Goal: Task Accomplishment & Management: Complete application form

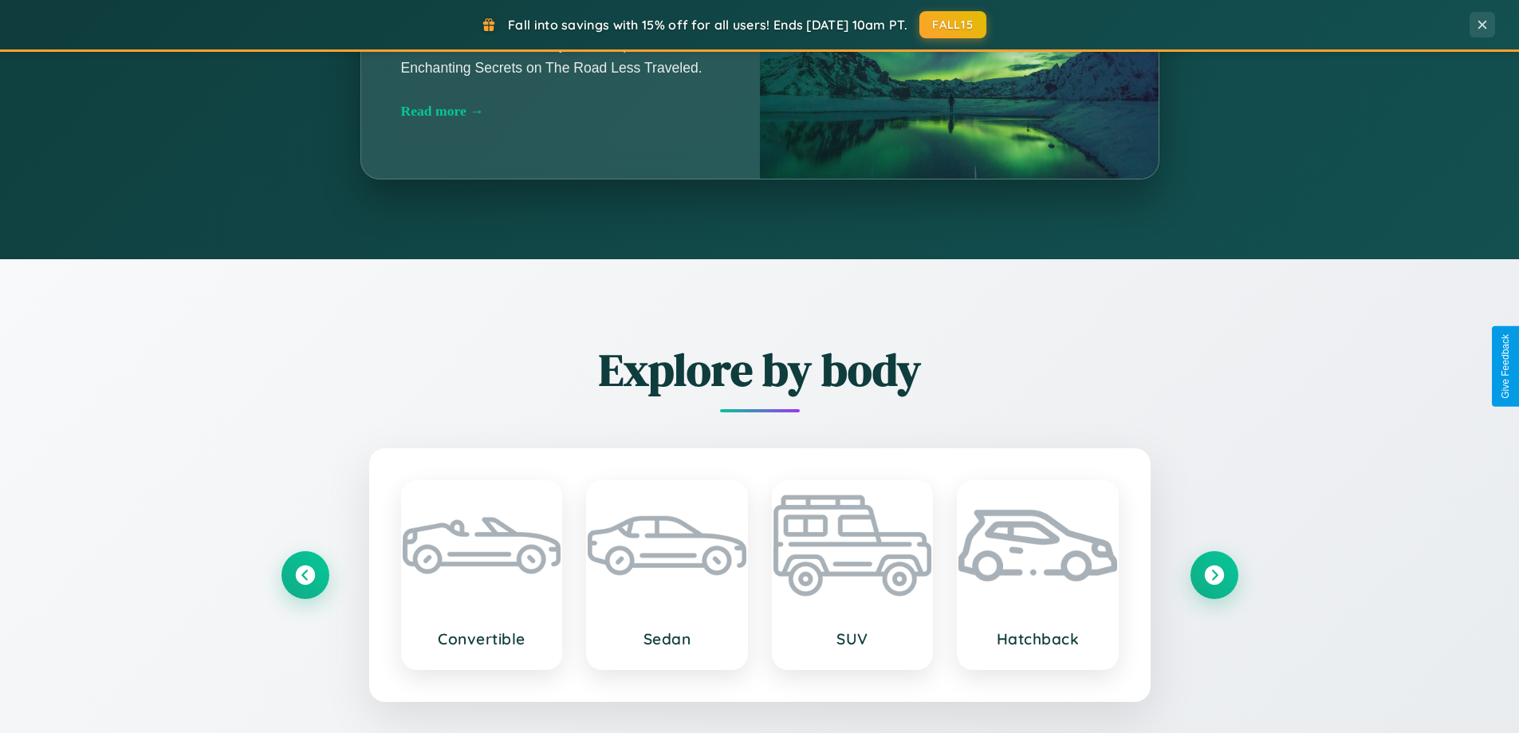
scroll to position [3069, 0]
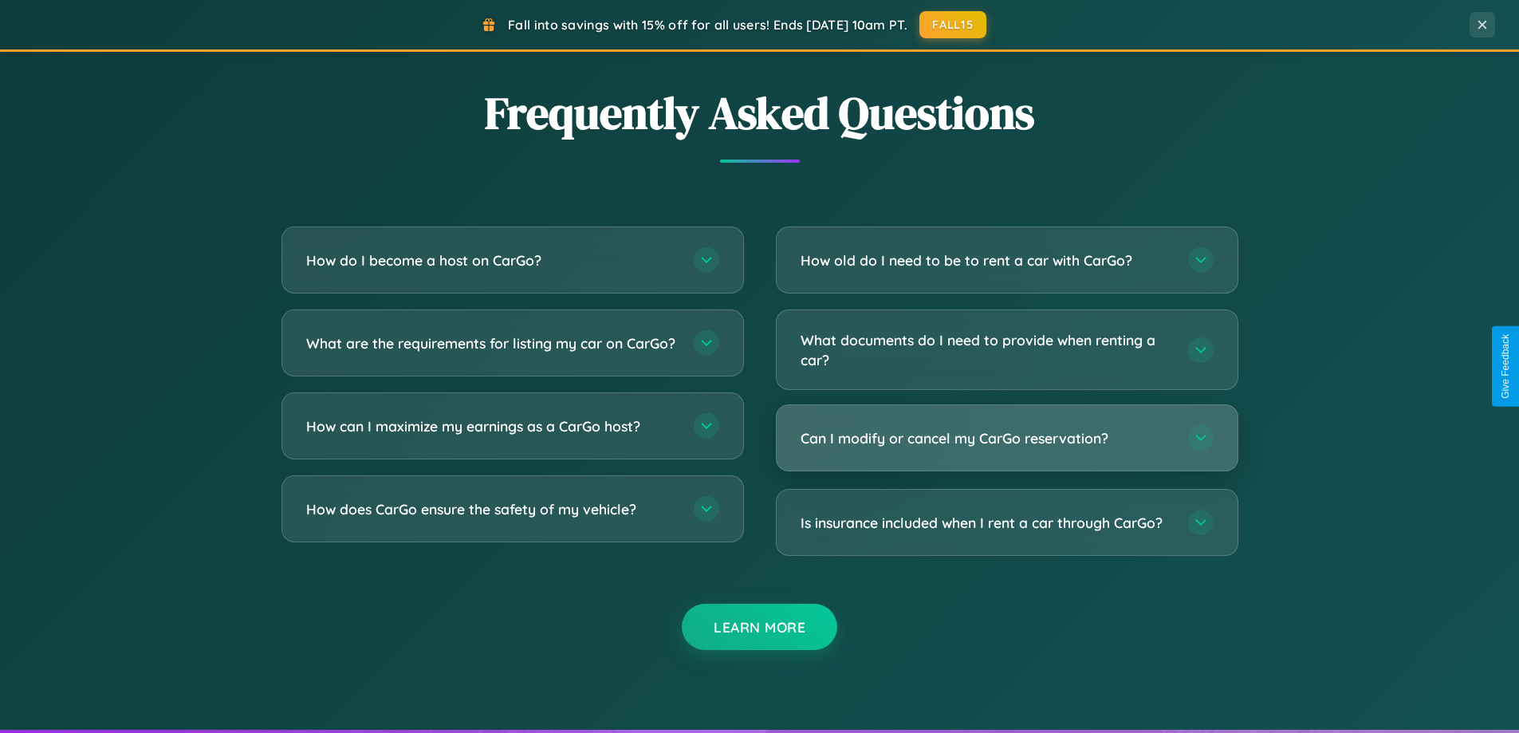
click at [1006, 438] on h3 "Can I modify or cancel my CarGo reservation?" at bounding box center [987, 438] width 372 height 20
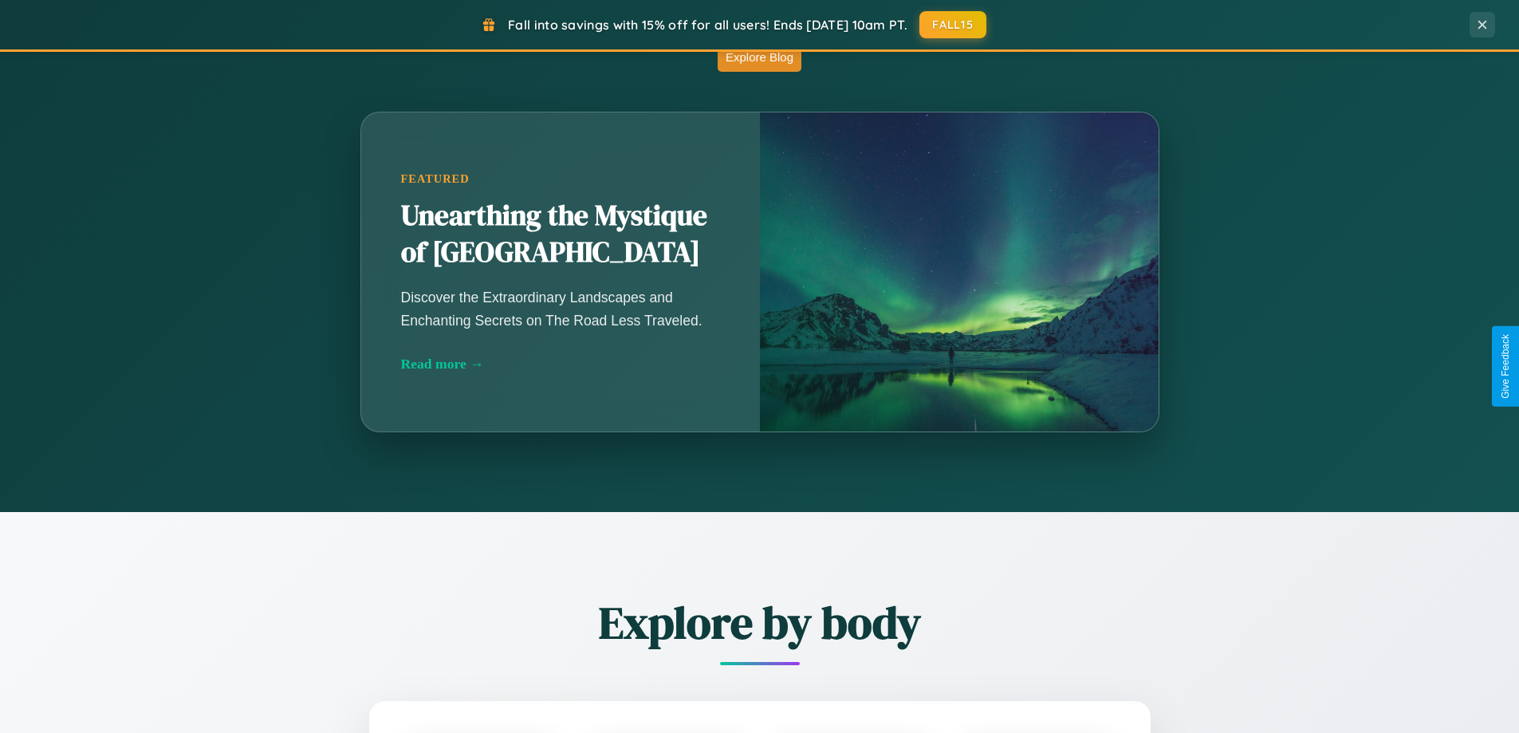
scroll to position [687, 0]
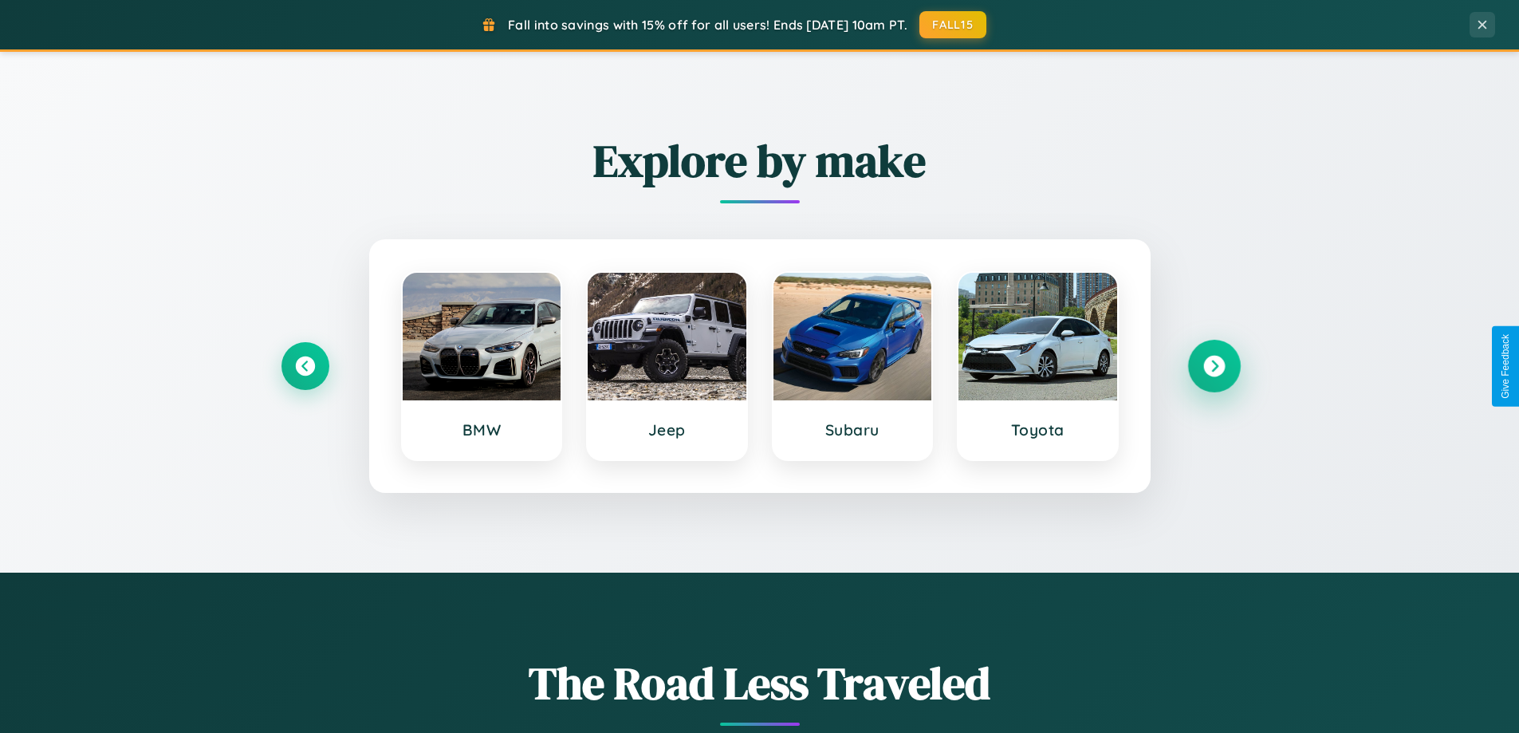
click at [1214, 366] on icon at bounding box center [1214, 367] width 22 height 22
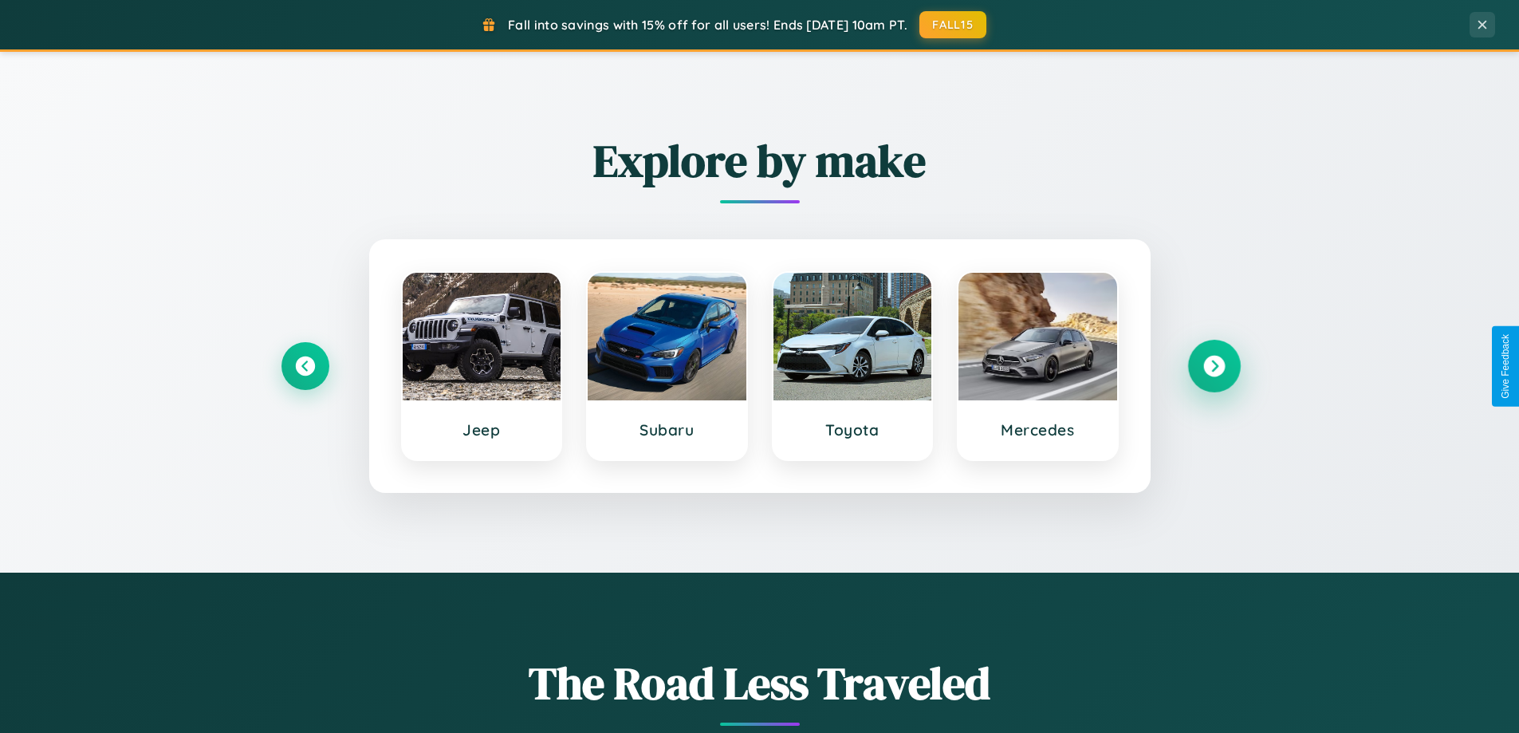
click at [1214, 366] on icon at bounding box center [1214, 367] width 22 height 22
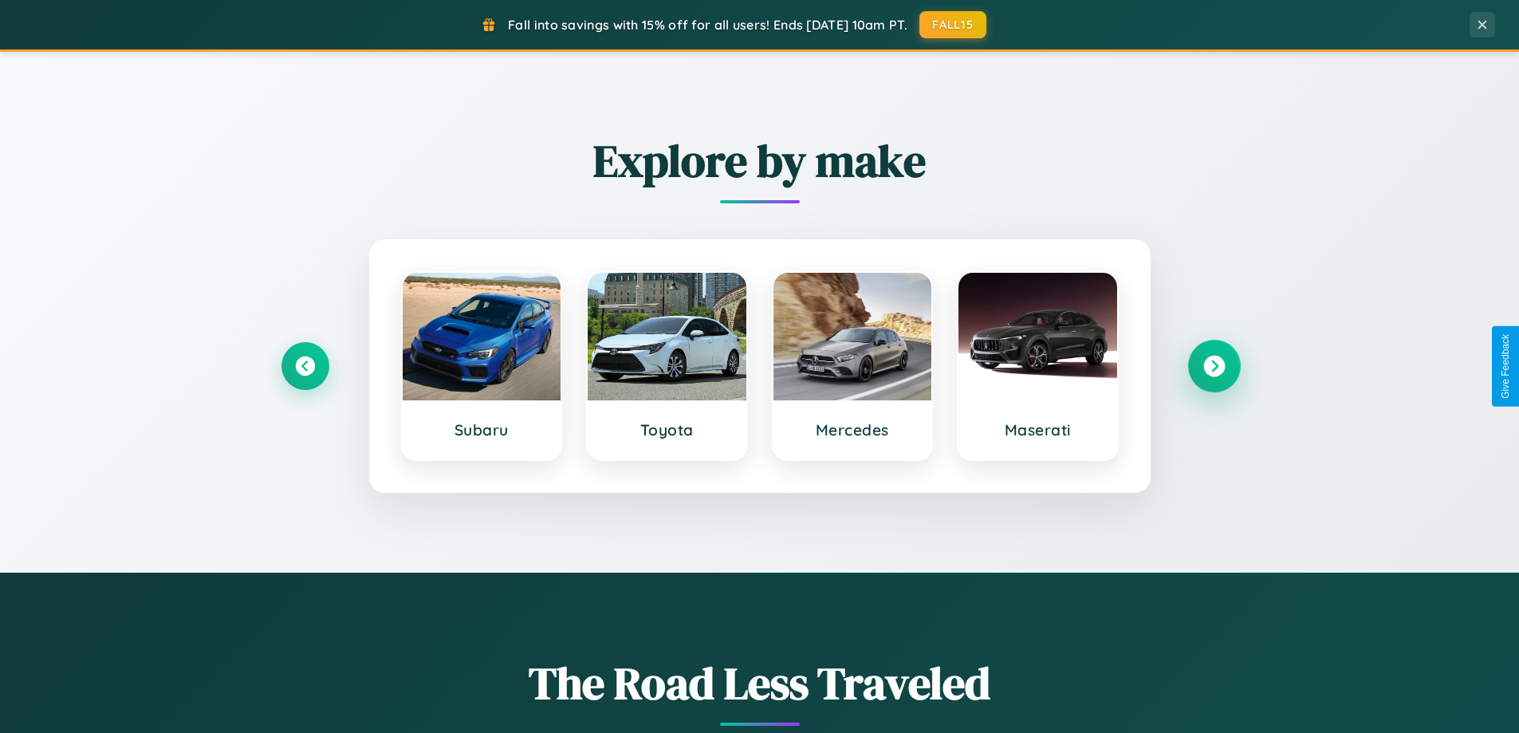
click at [1214, 366] on icon at bounding box center [1214, 367] width 22 height 22
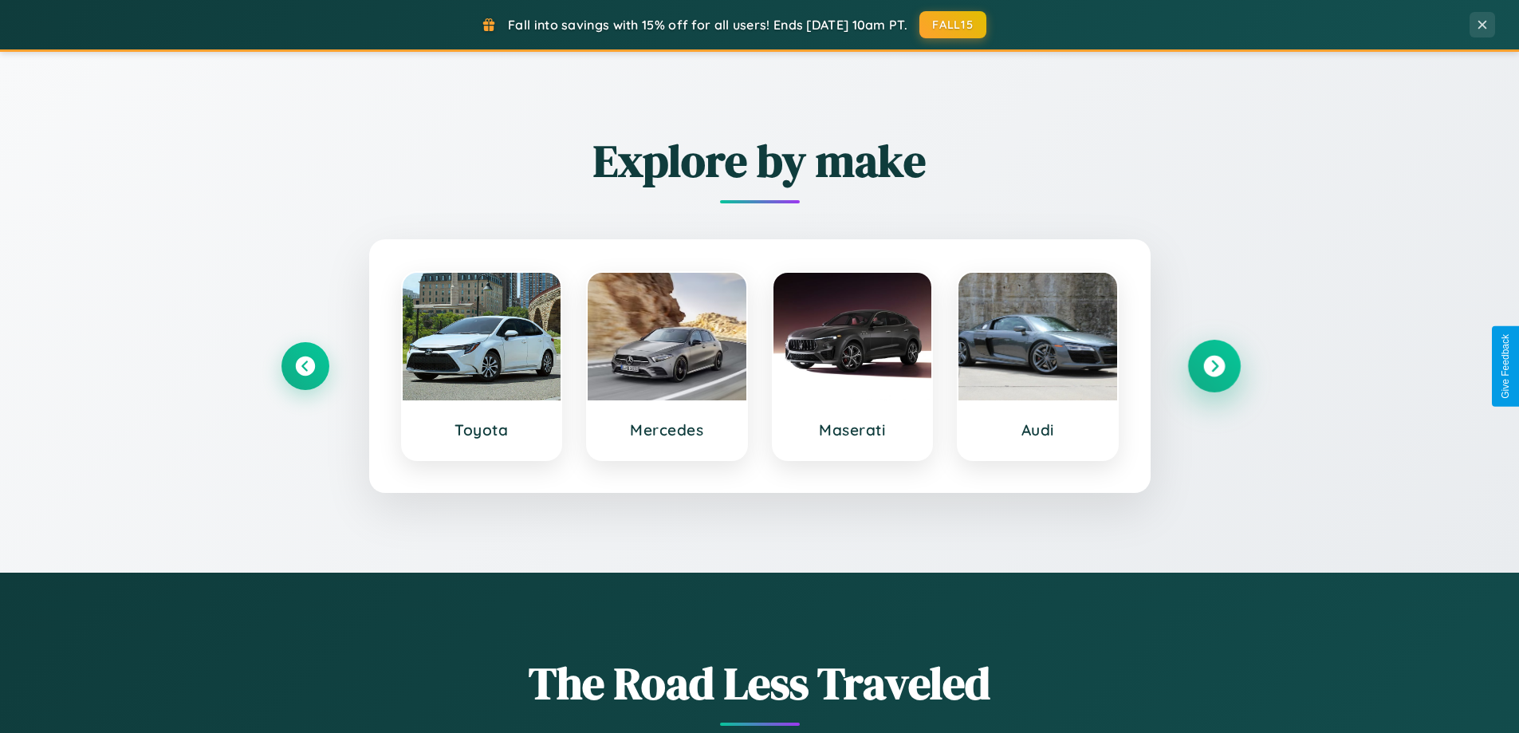
click at [1214, 366] on icon at bounding box center [1214, 367] width 22 height 22
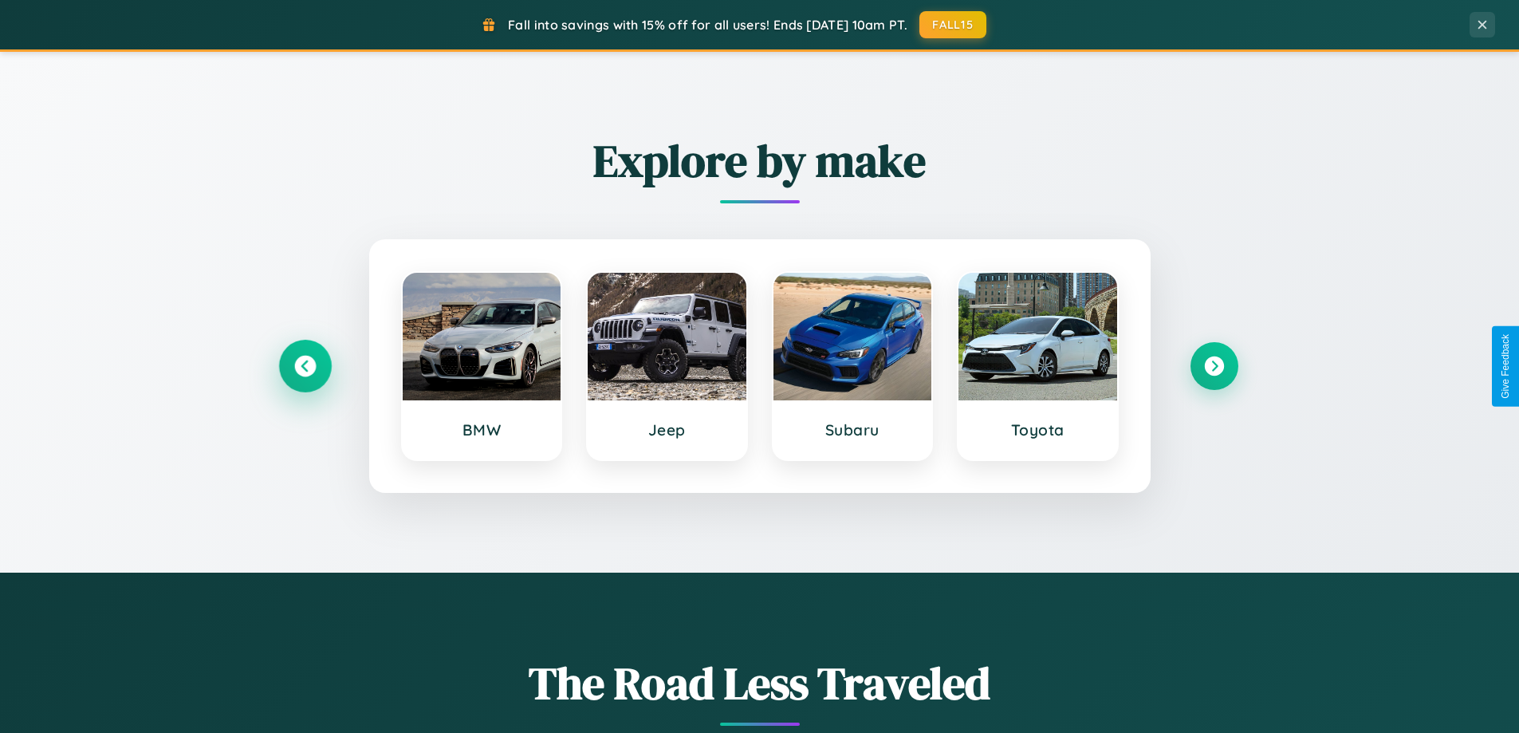
click at [305, 366] on icon at bounding box center [305, 367] width 22 height 22
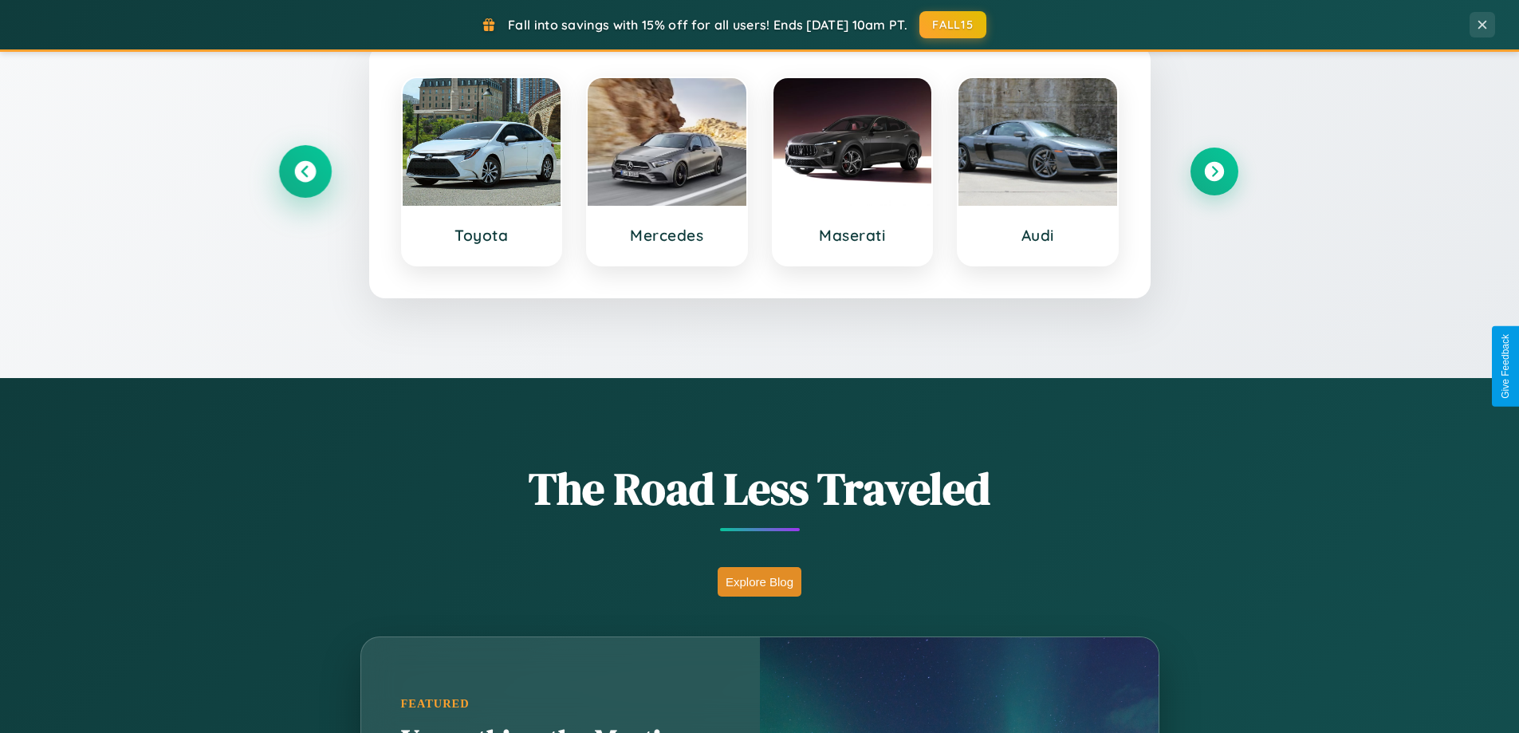
scroll to position [1097, 0]
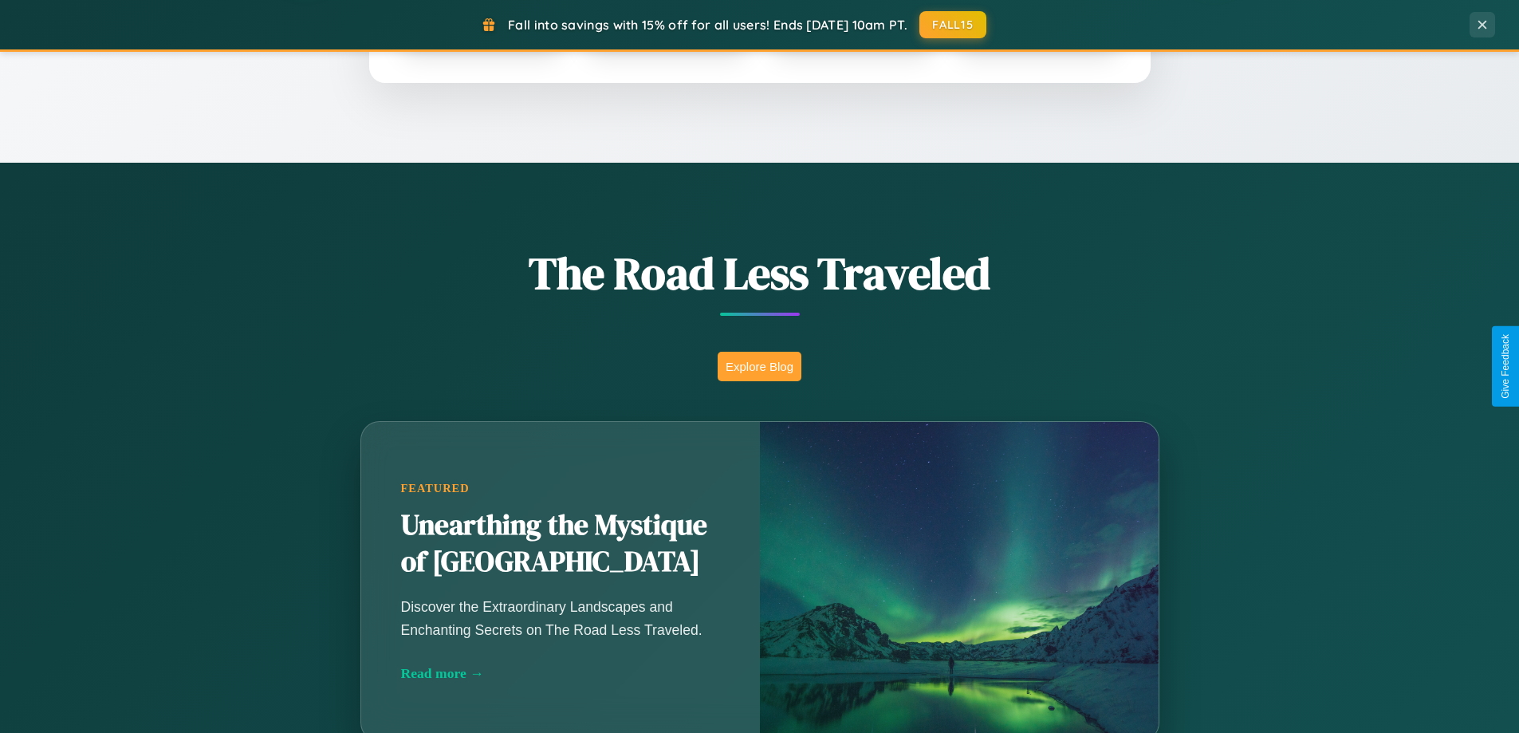
click at [759, 366] on button "Explore Blog" at bounding box center [760, 367] width 84 height 30
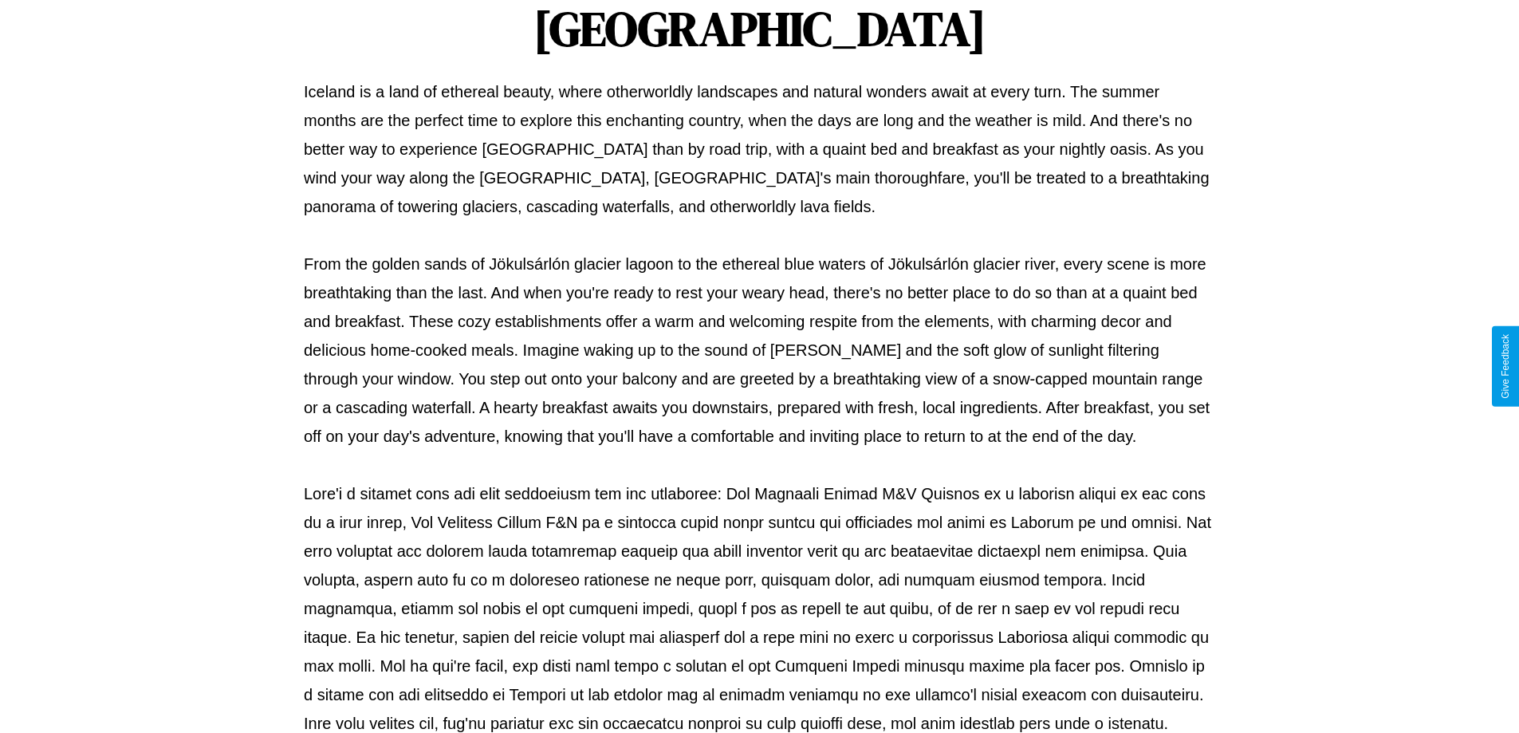
scroll to position [516, 0]
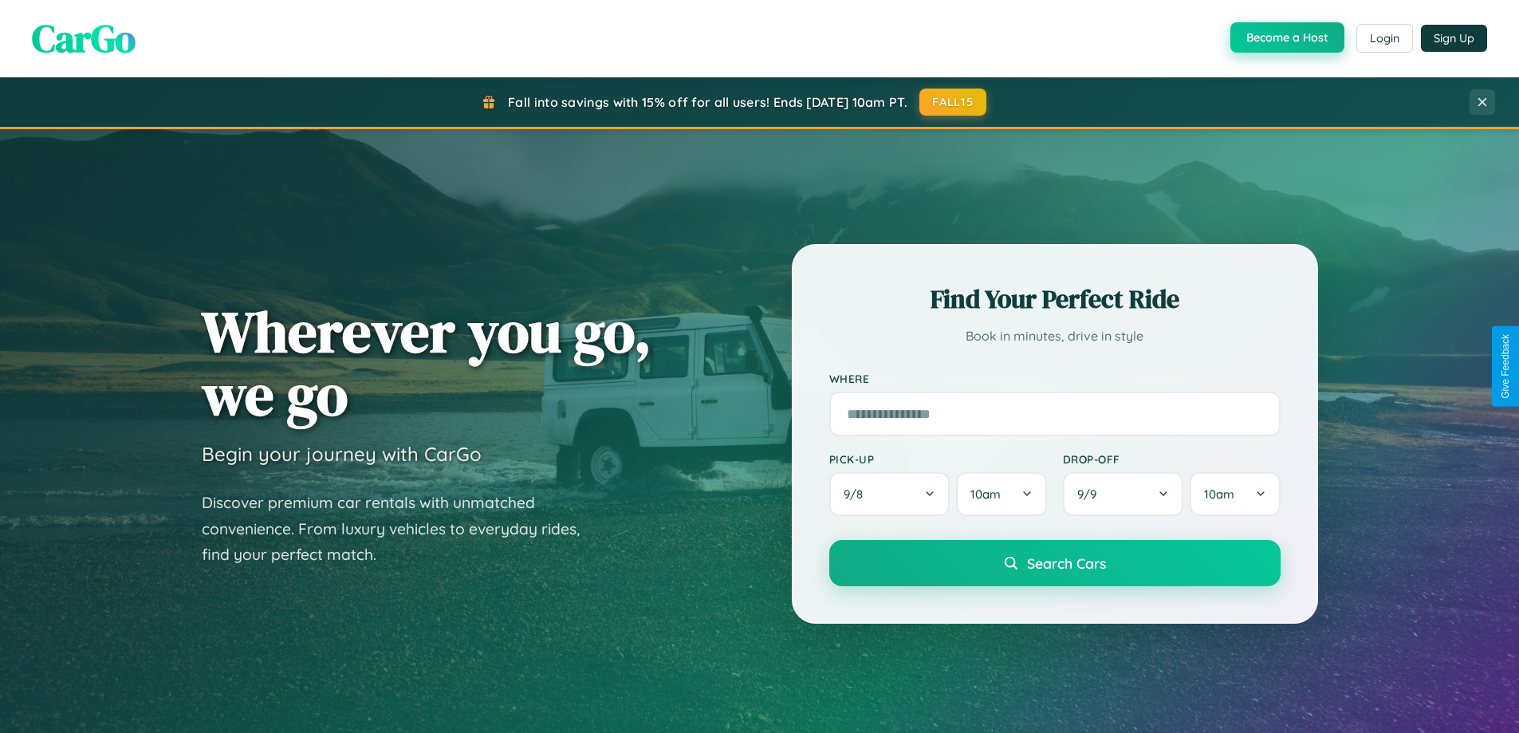
click at [1285, 37] on button "Become a Host" at bounding box center [1287, 37] width 114 height 30
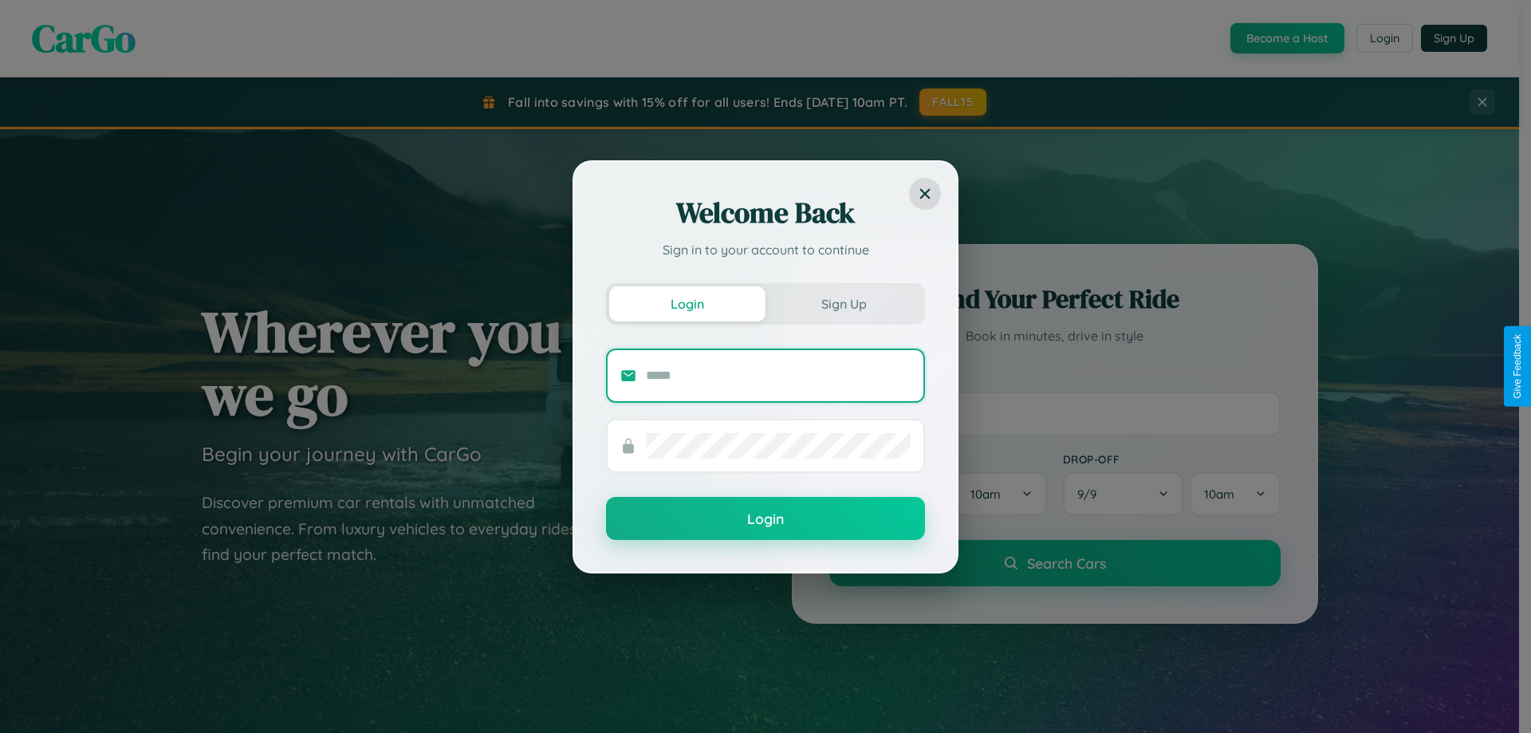
click at [778, 375] on input "text" at bounding box center [778, 376] width 265 height 26
type input "**********"
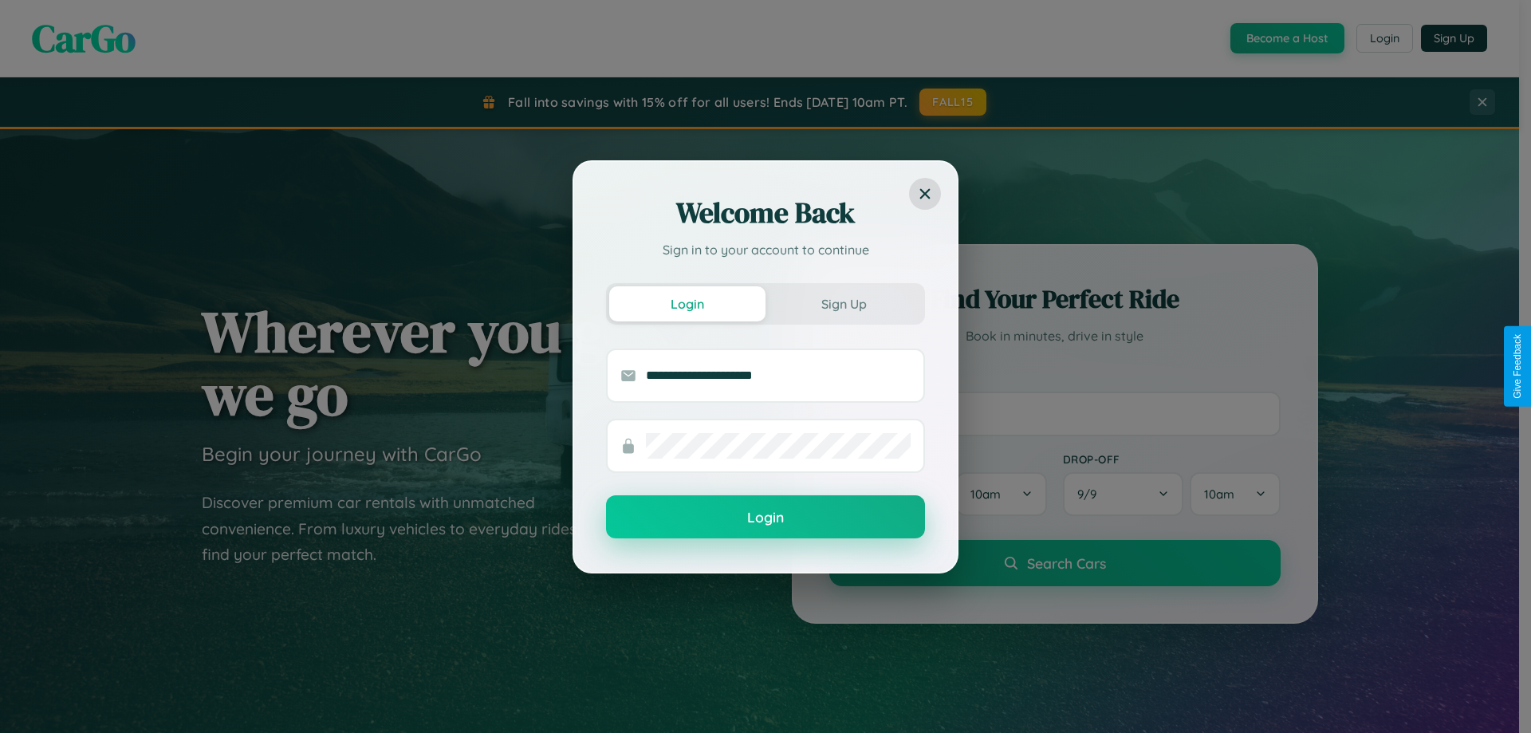
click at [766, 518] on button "Login" at bounding box center [765, 516] width 319 height 43
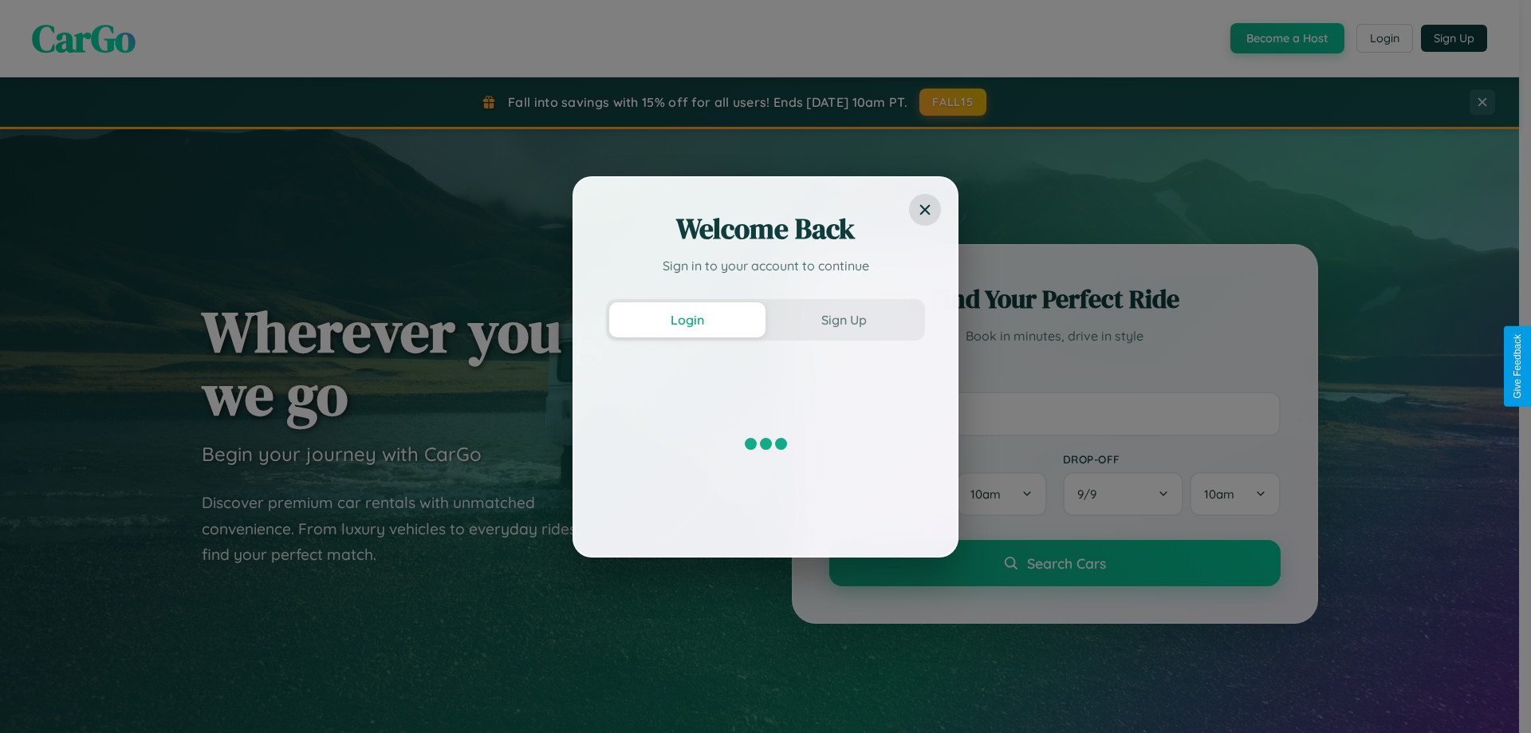
click at [1285, 38] on div "Welcome Back Sign in to your account to continue Login Sign Up" at bounding box center [765, 366] width 1531 height 733
click at [844, 319] on button "Sign Up" at bounding box center [844, 319] width 156 height 35
